Goal: Task Accomplishment & Management: Manage account settings

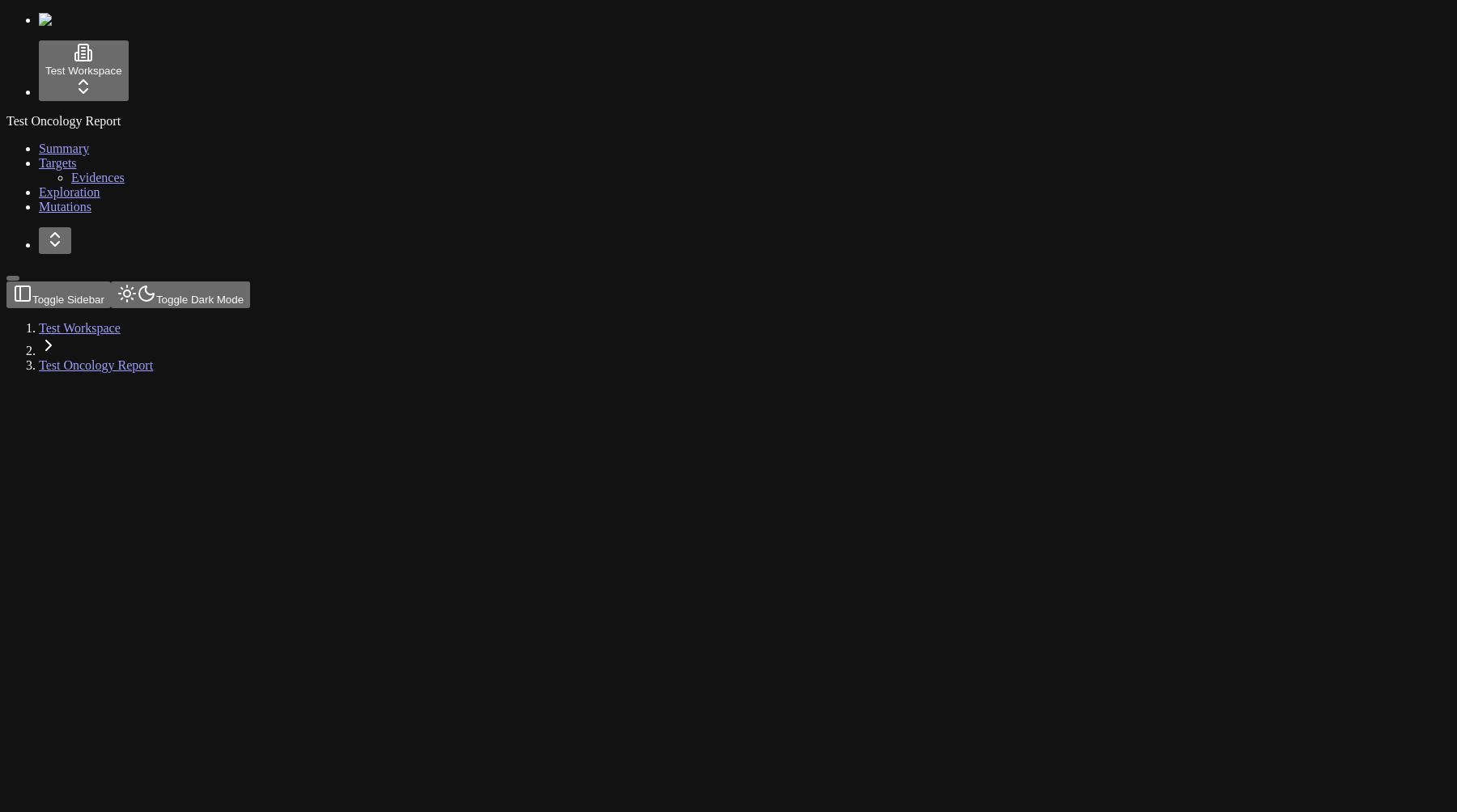
click at [667, 386] on div at bounding box center [650, 386] width 1289 height 0
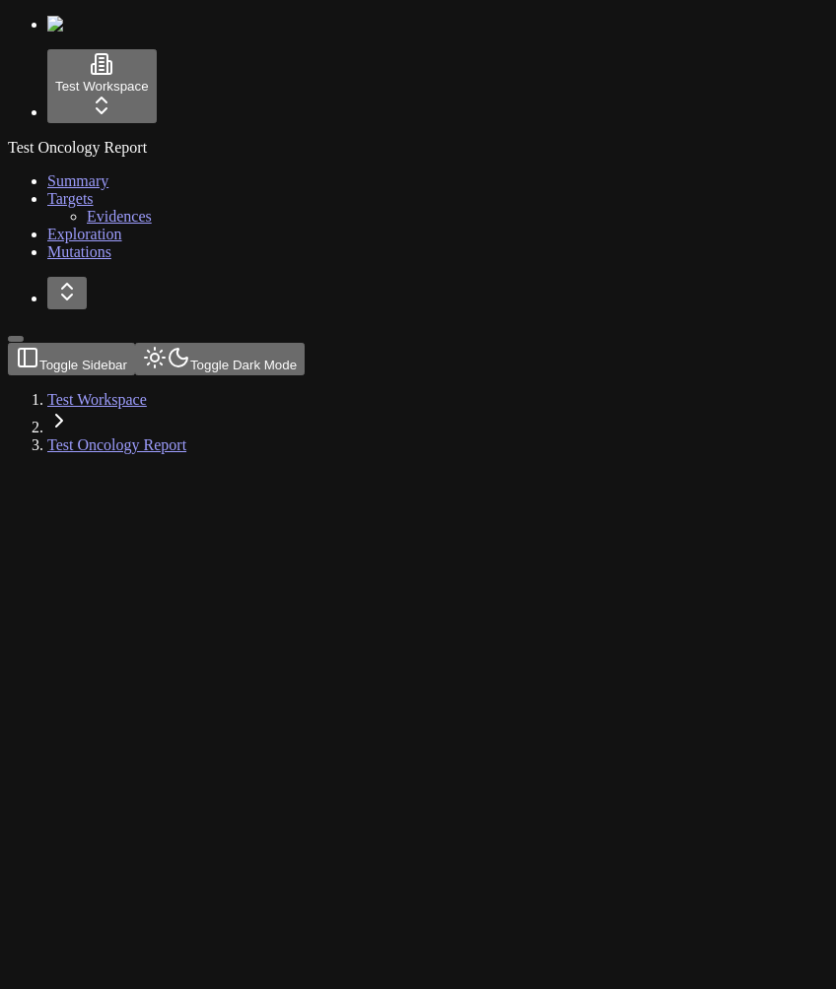
click at [426, 470] on div at bounding box center [323, 470] width 631 height 0
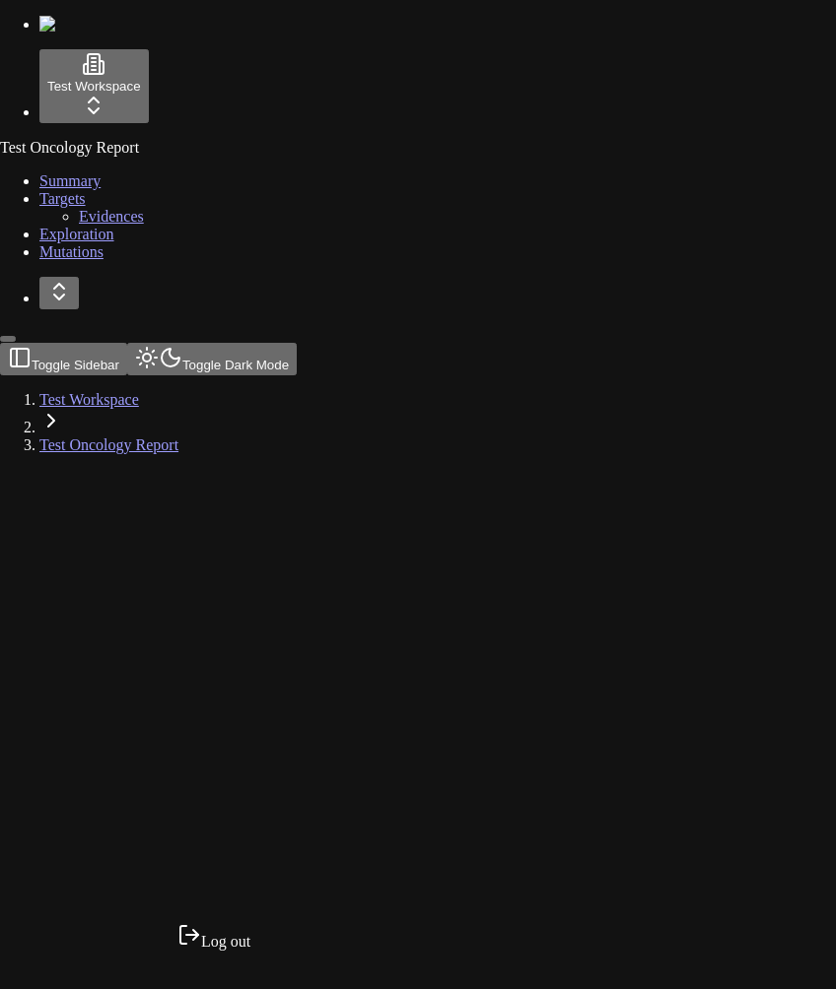
click at [132, 470] on html "Test Workspace Test Oncology Report Summary Targets Evidences Exploration Mutat…" at bounding box center [418, 235] width 836 height 470
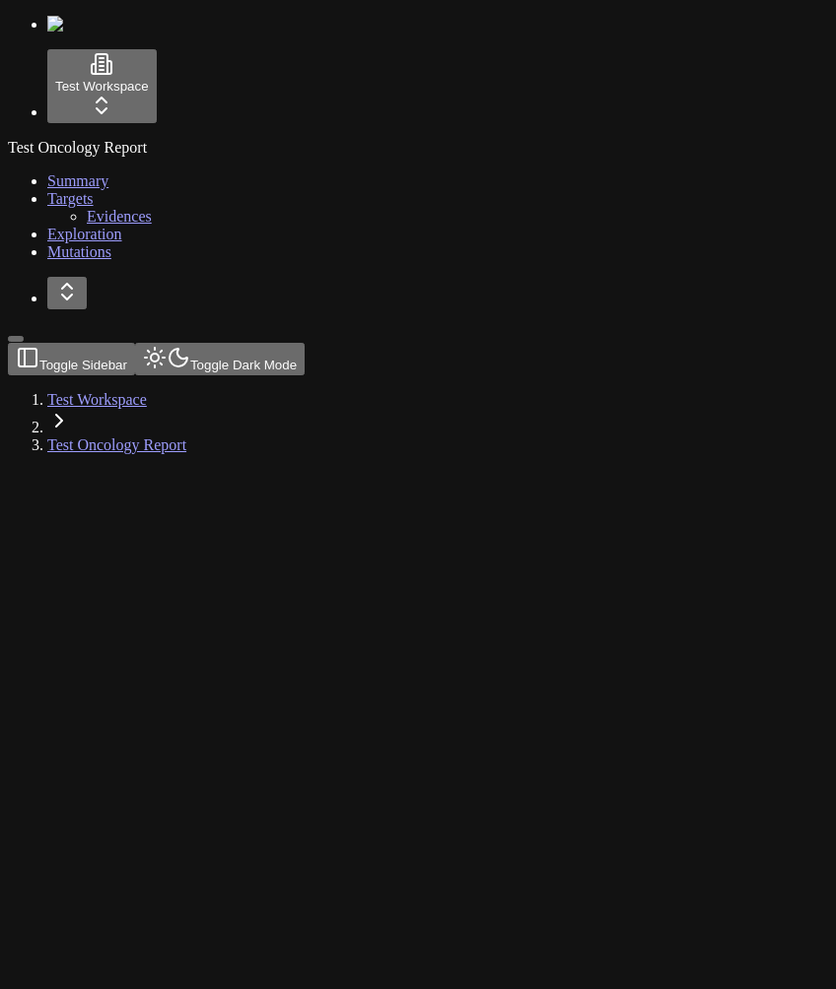
click at [172, 261] on div "Test Oncology Report Summary Targets Evidences Exploration Mutations" at bounding box center [418, 200] width 820 height 122
click at [79, 261] on div "Test Oncology Report Summary Targets Evidences Exploration Mutations" at bounding box center [418, 200] width 820 height 122
click at [524, 470] on div at bounding box center [323, 470] width 631 height 0
click at [286, 470] on div at bounding box center [323, 470] width 631 height 0
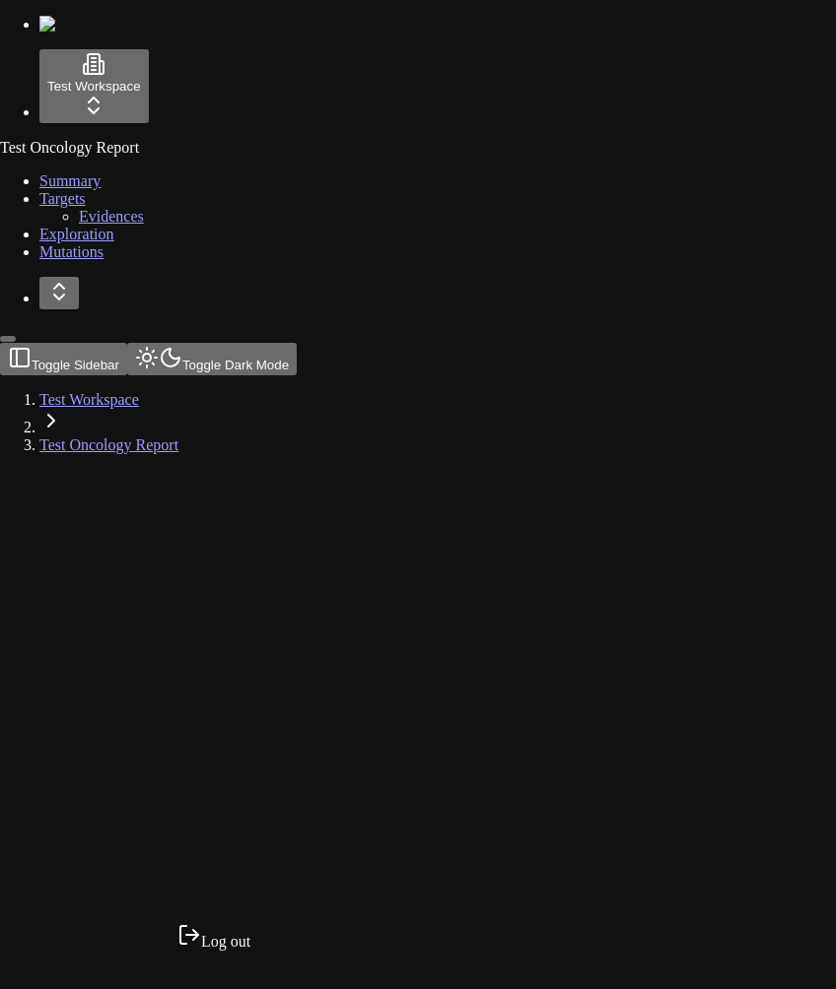
click at [156, 470] on html "Test Workspace Test Oncology Report Summary Targets Evidences Exploration Mutat…" at bounding box center [418, 235] width 836 height 470
click at [217, 951] on div "Log out" at bounding box center [213, 937] width 73 height 28
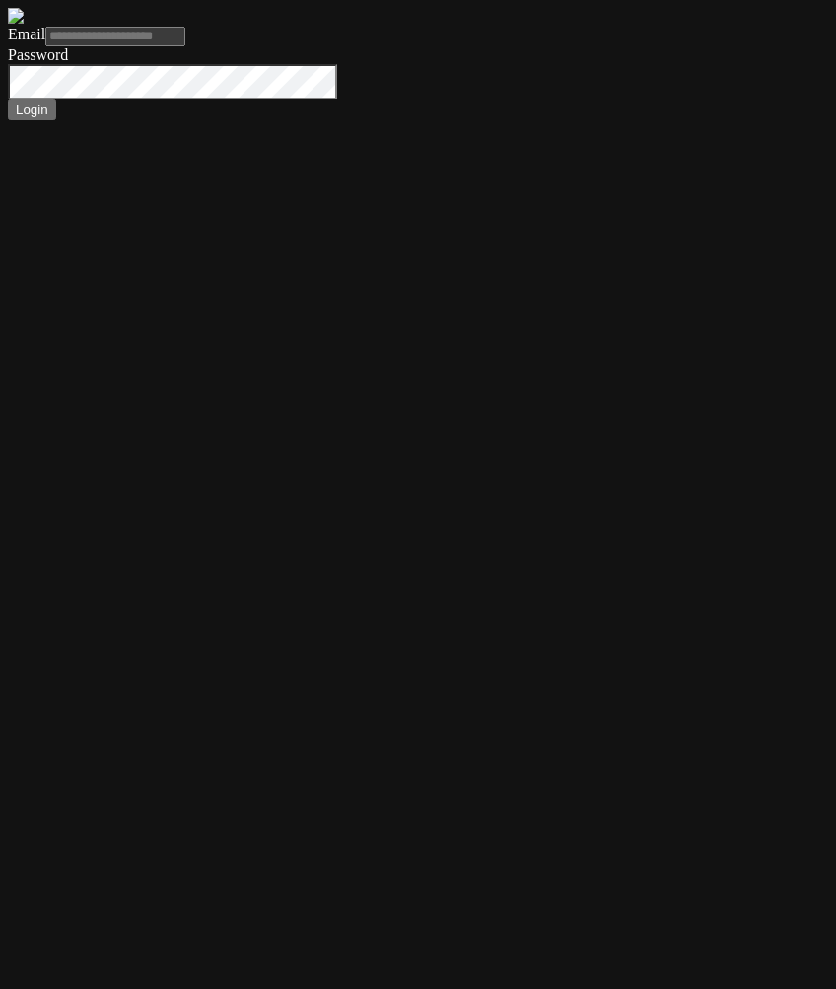
type input "**********"
click at [8, 100] on button "Login" at bounding box center [32, 110] width 48 height 21
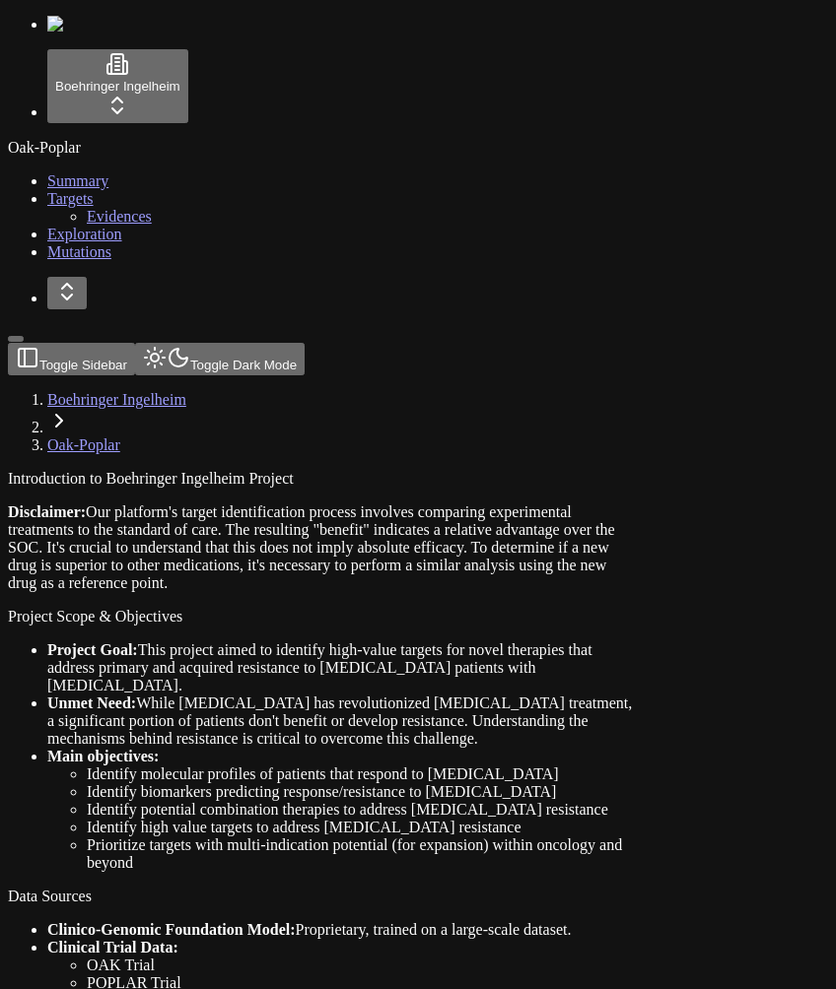
click at [131, 261] on div "Oak-Poplar Summary Targets Evidences Exploration Mutations" at bounding box center [418, 200] width 820 height 122
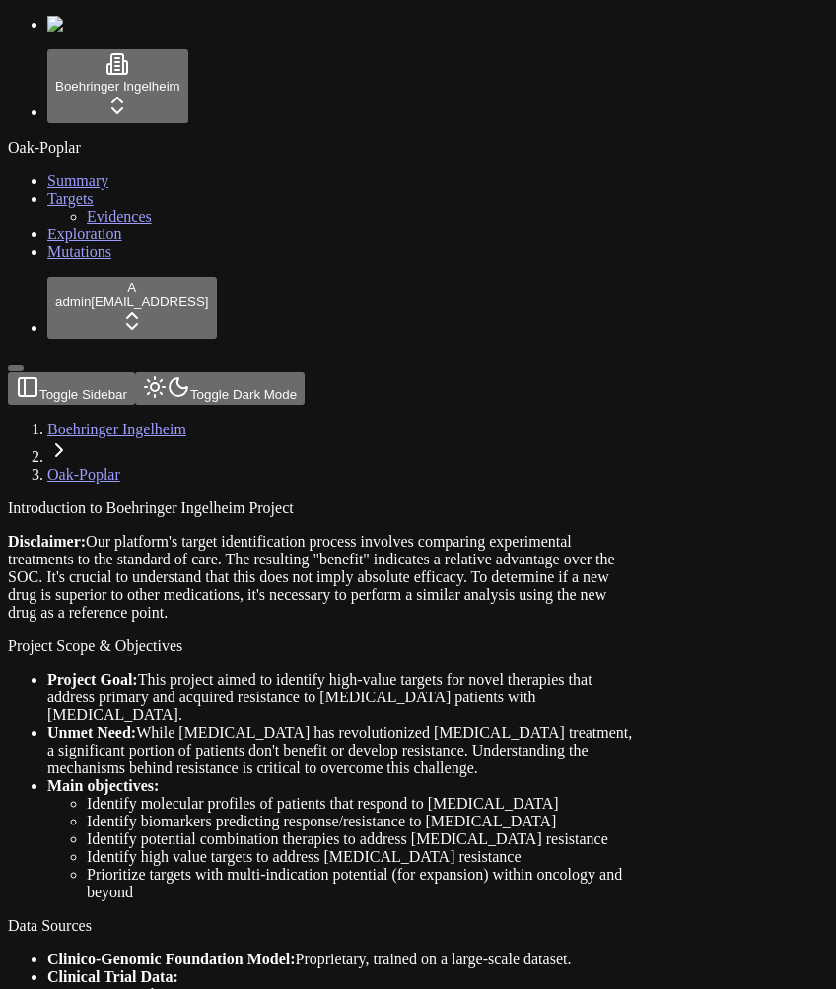
click at [639, 500] on div "Introduction to Boehringer Ingelheim Project Disclaimer: Our platform's target …" at bounding box center [323, 561] width 631 height 122
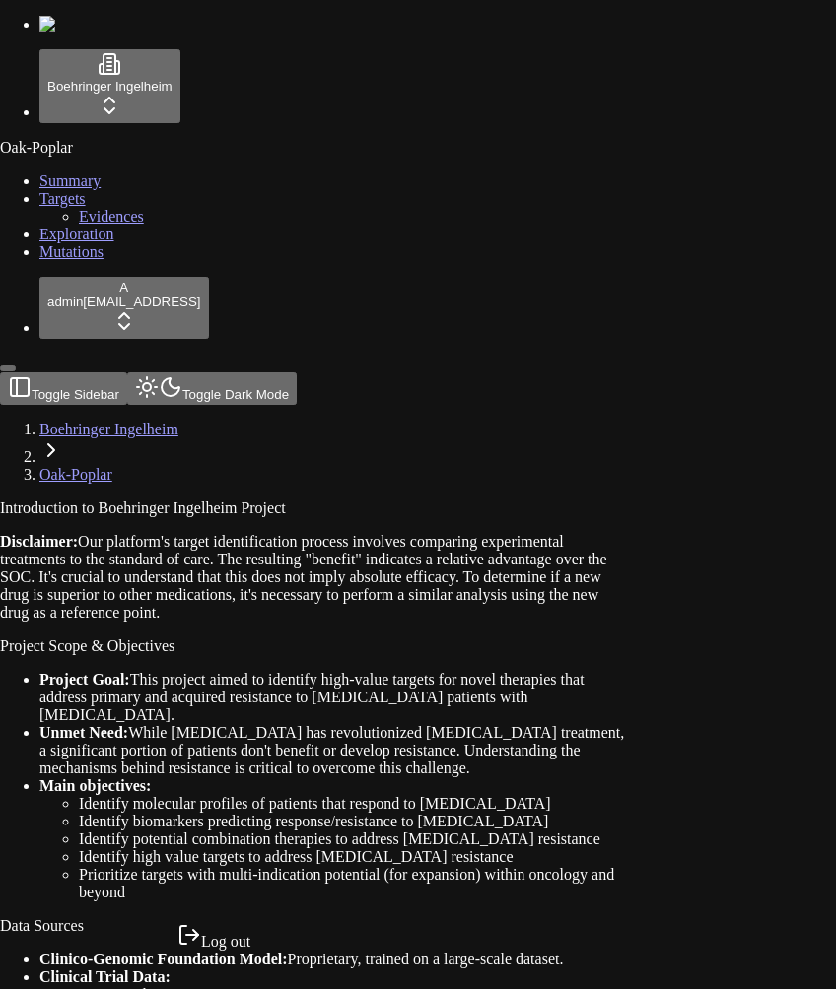
click at [238, 944] on div "Log out" at bounding box center [213, 937] width 73 height 28
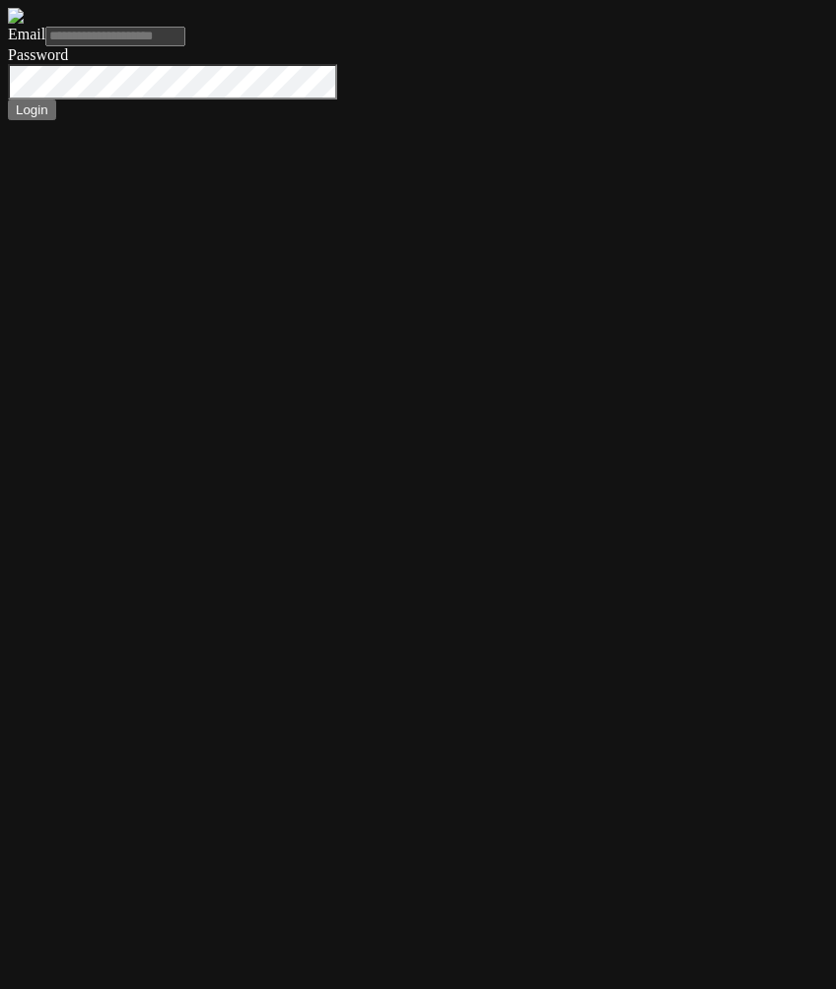
type input "**********"
click at [8, 100] on button "Login" at bounding box center [32, 110] width 48 height 21
